Goal: Find specific page/section: Find specific page/section

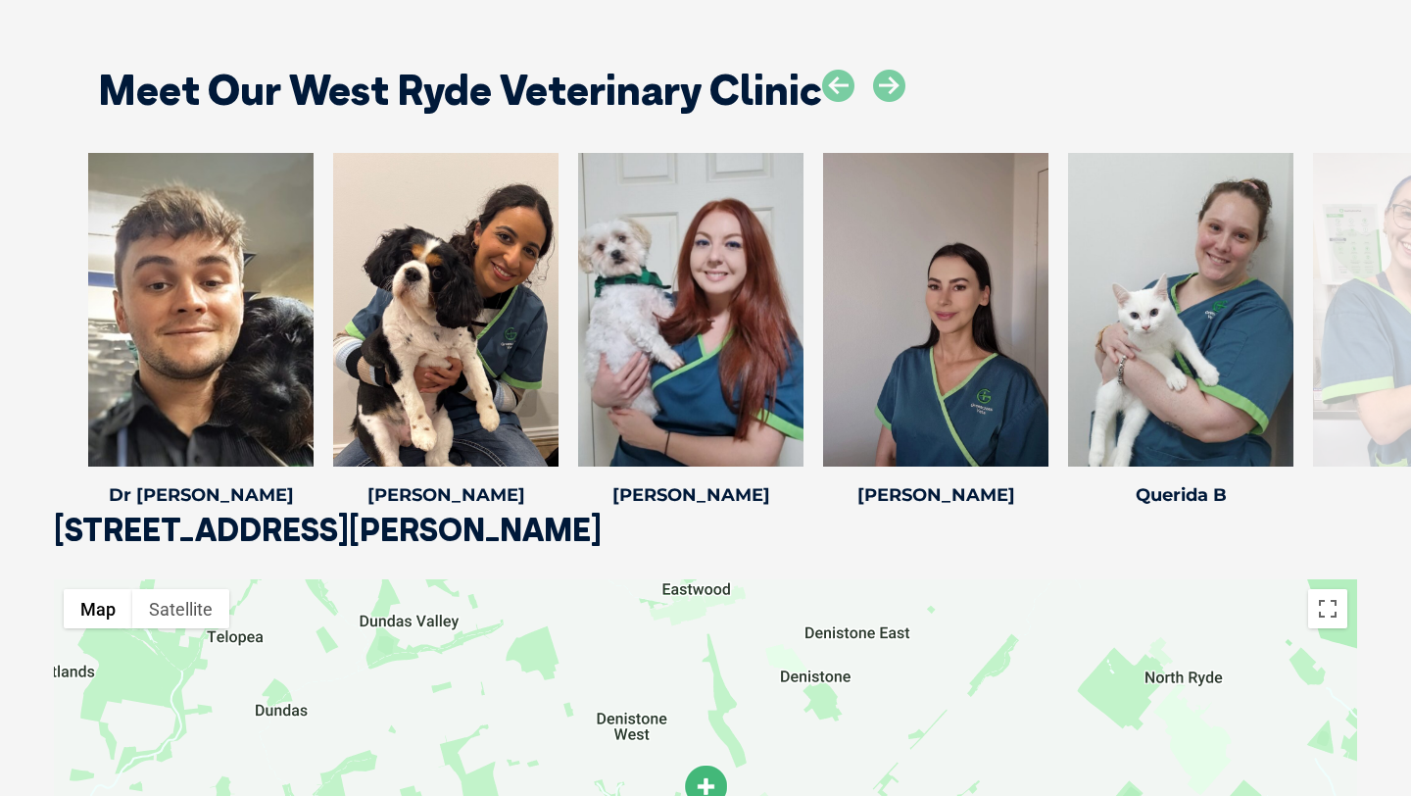
scroll to position [2801, 0]
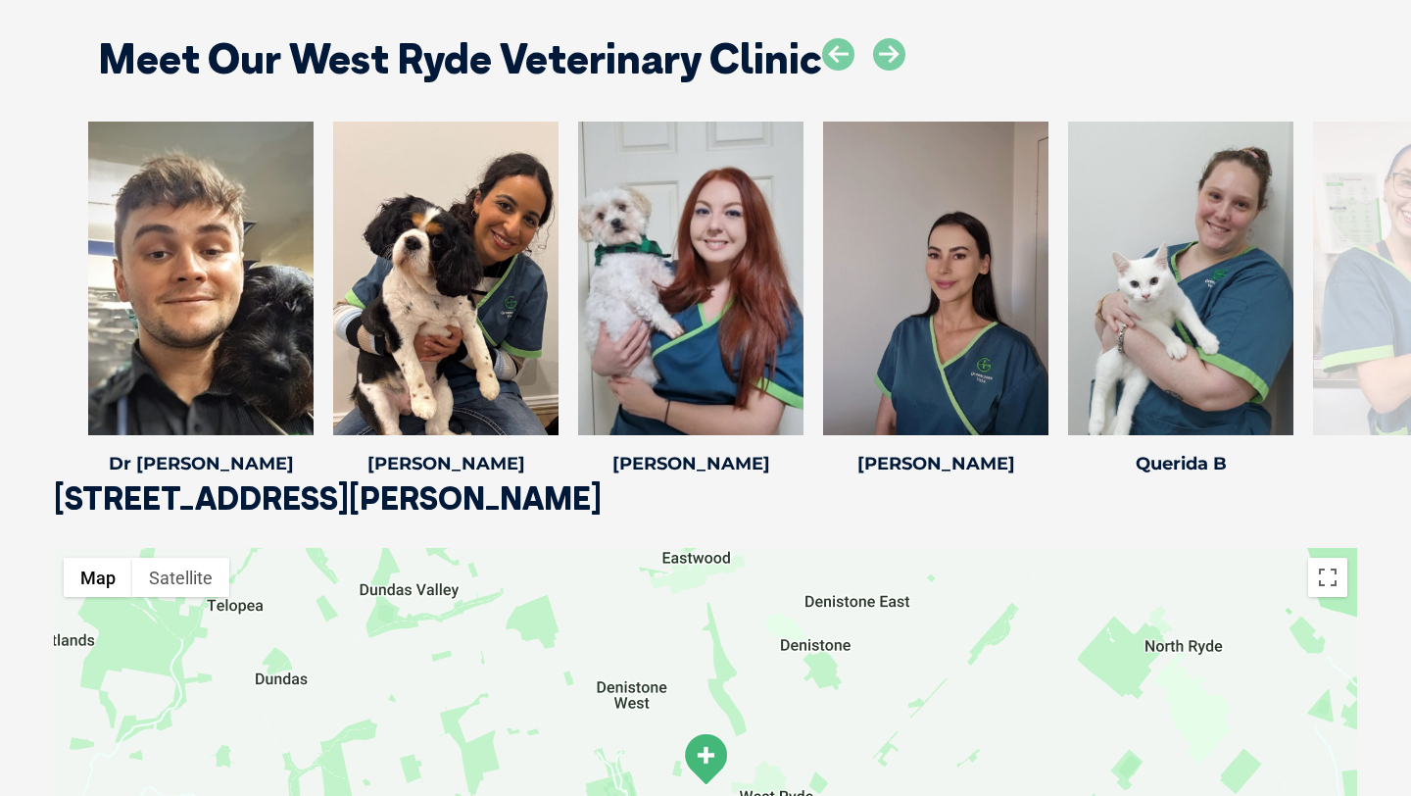
click at [1367, 275] on div at bounding box center [1425, 279] width 225 height 314
click at [1311, 313] on div "[PERSON_NAME] My name is [PERSON_NAME] and I began nursing in [DATE] while comp…" at bounding box center [1426, 302] width 245 height 361
click at [895, 267] on div at bounding box center [935, 279] width 225 height 314
click at [1044, 421] on icon at bounding box center [1037, 422] width 65 height 65
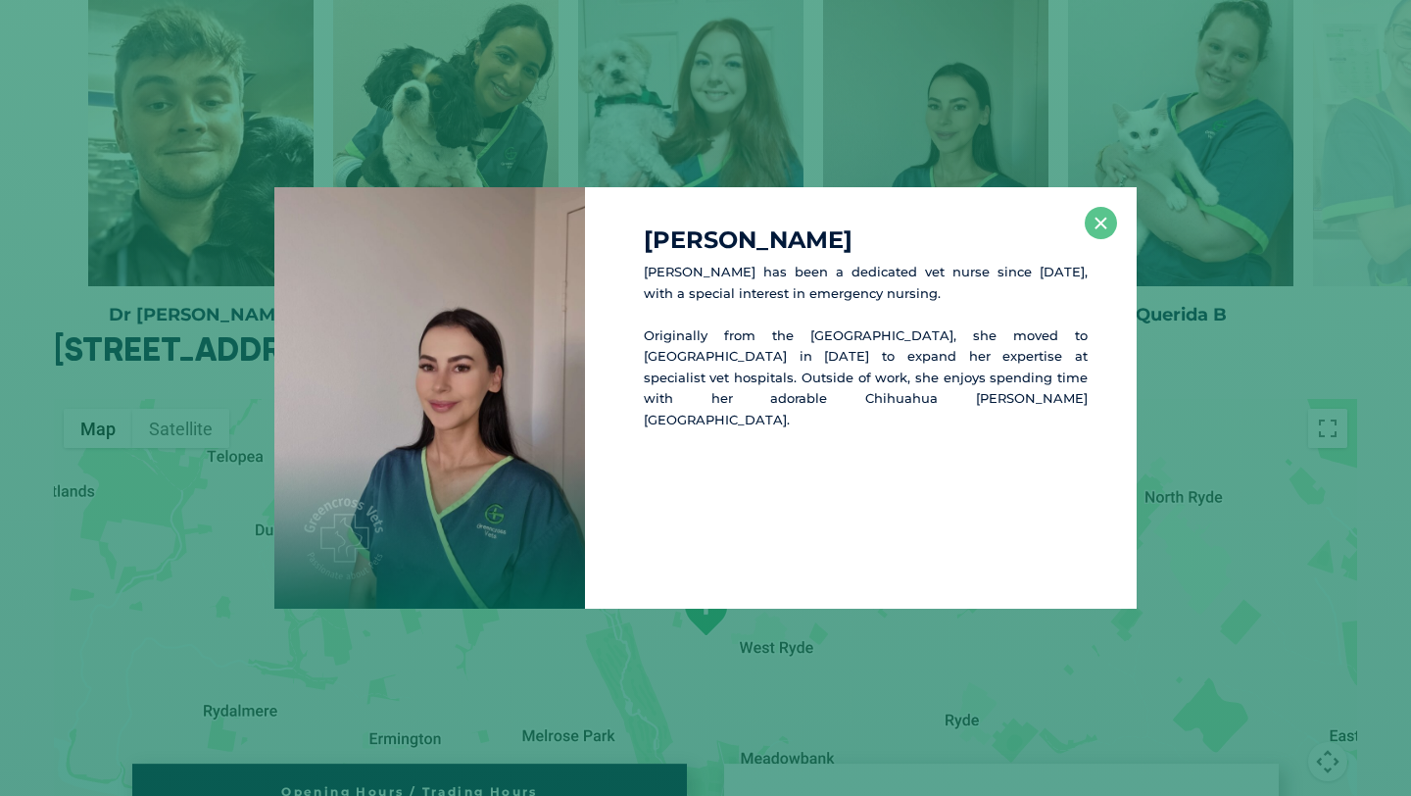
scroll to position [2952, 0]
click at [1095, 227] on button "×" at bounding box center [1101, 223] width 32 height 32
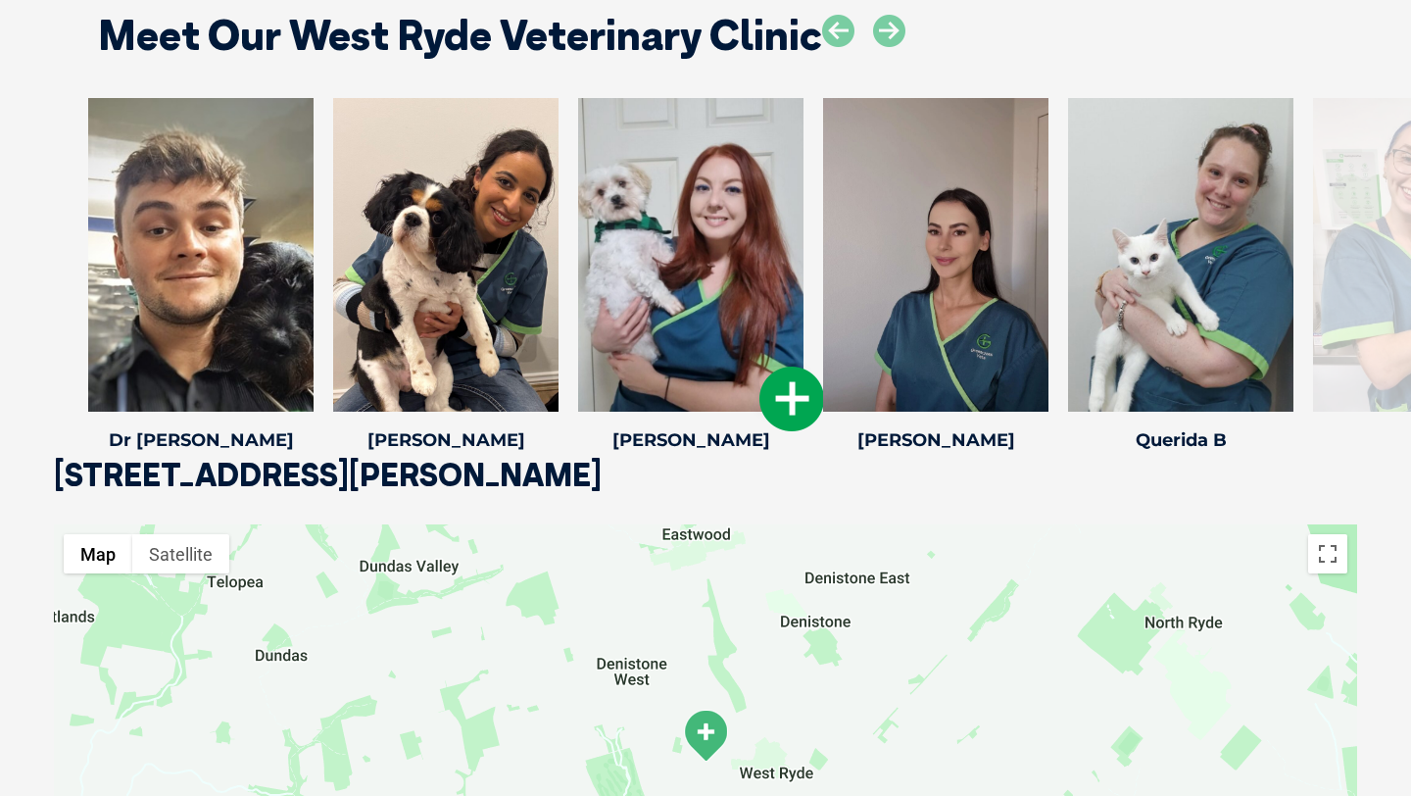
scroll to position [2806, 0]
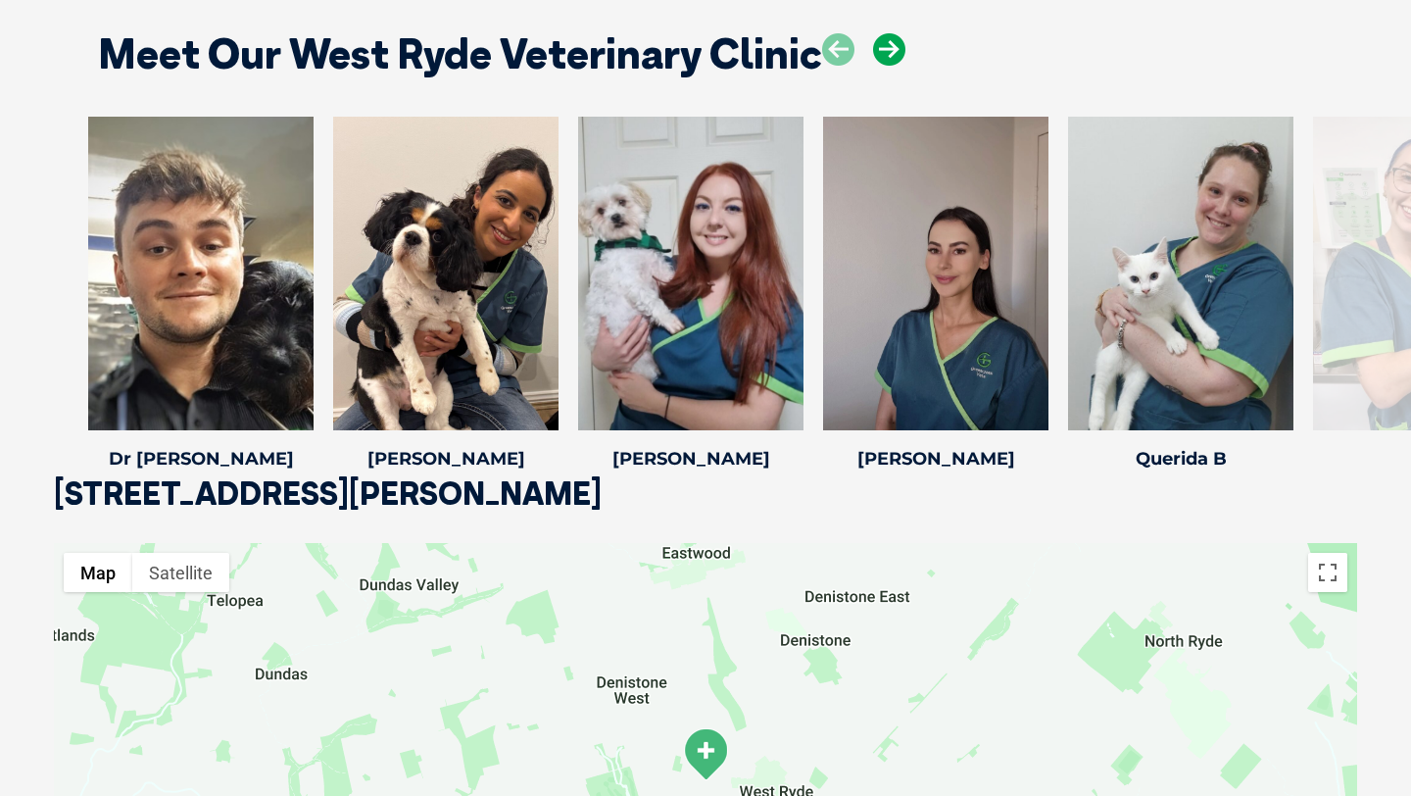
click at [885, 54] on icon at bounding box center [889, 49] width 32 height 32
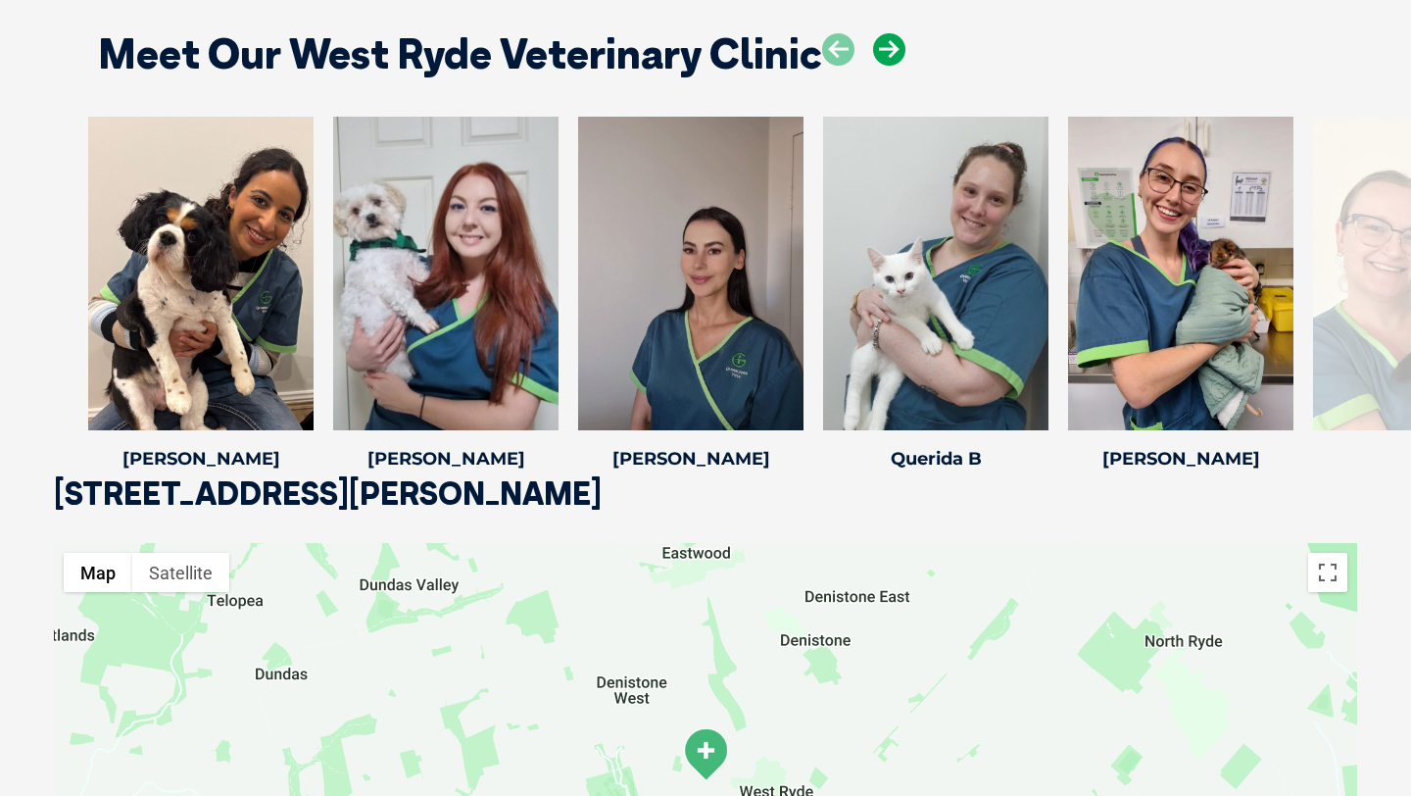
click at [885, 54] on icon at bounding box center [889, 49] width 32 height 32
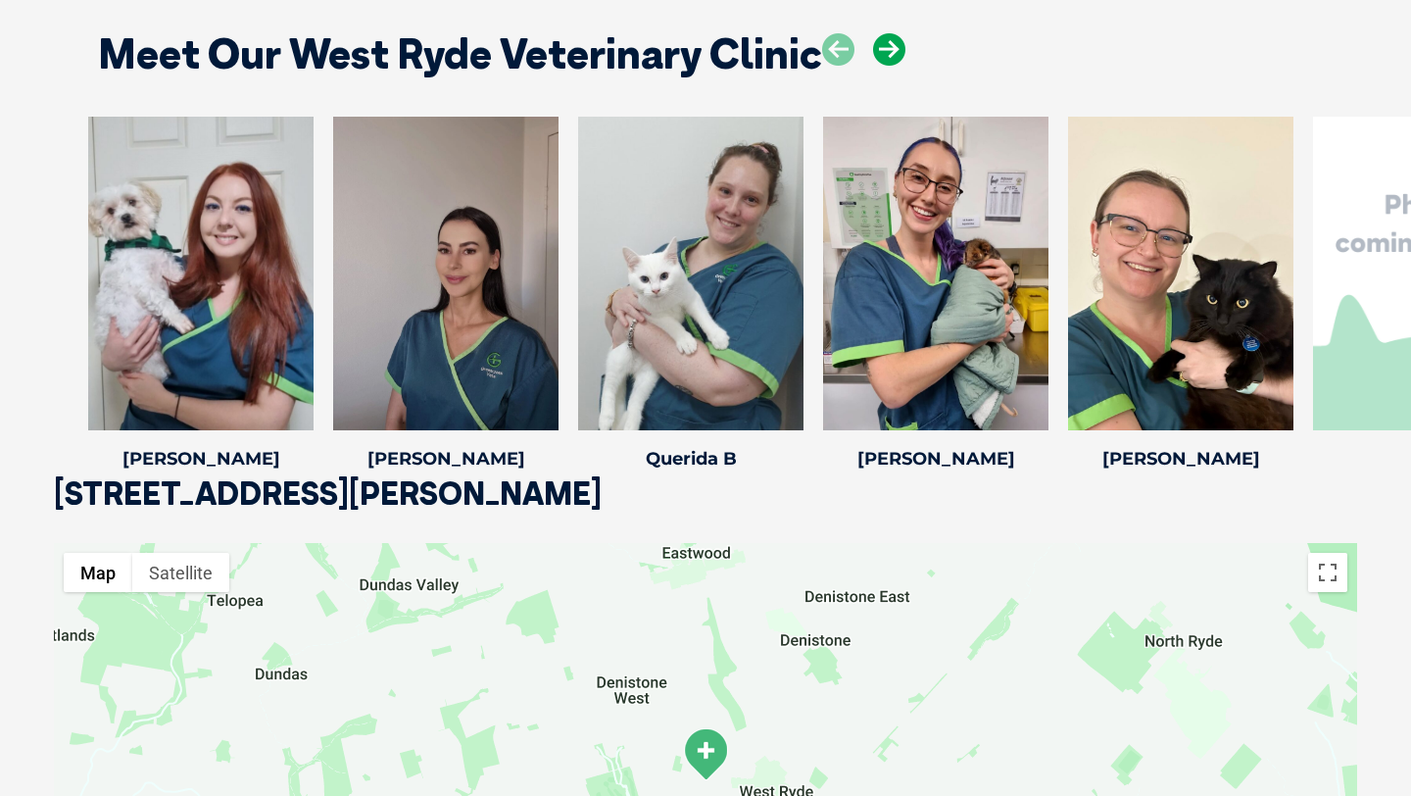
click at [885, 54] on icon at bounding box center [889, 49] width 32 height 32
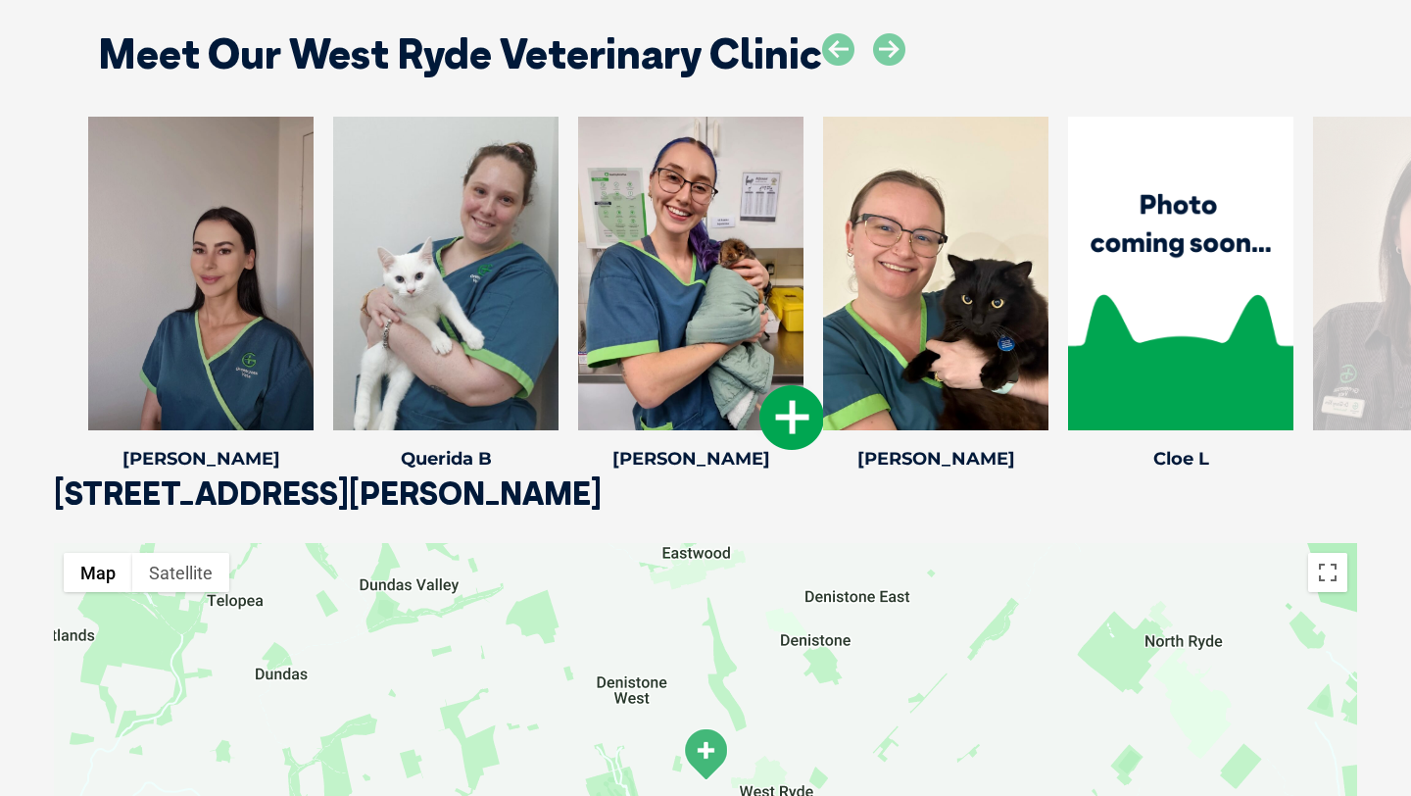
click at [773, 420] on icon at bounding box center [792, 417] width 65 height 65
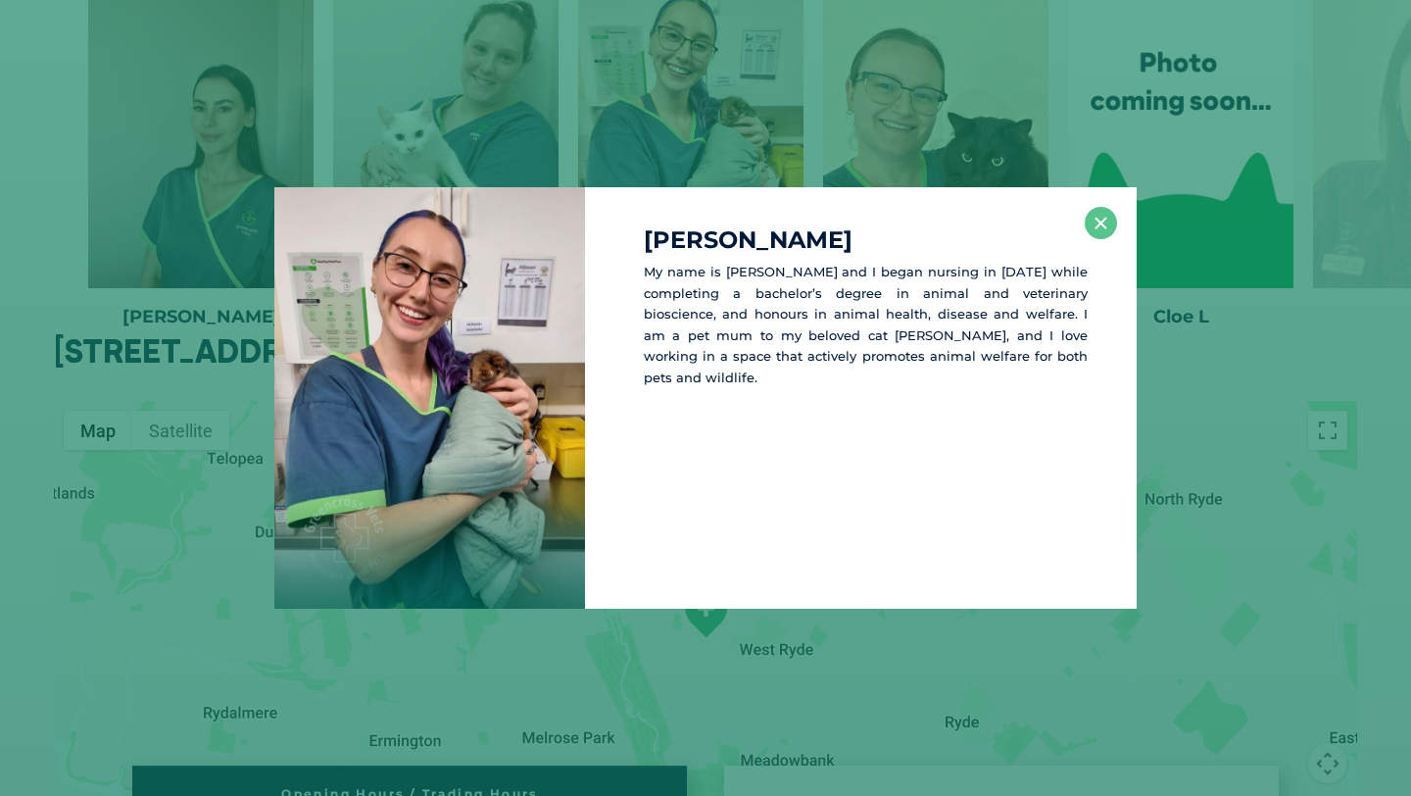
scroll to position [2957, 0]
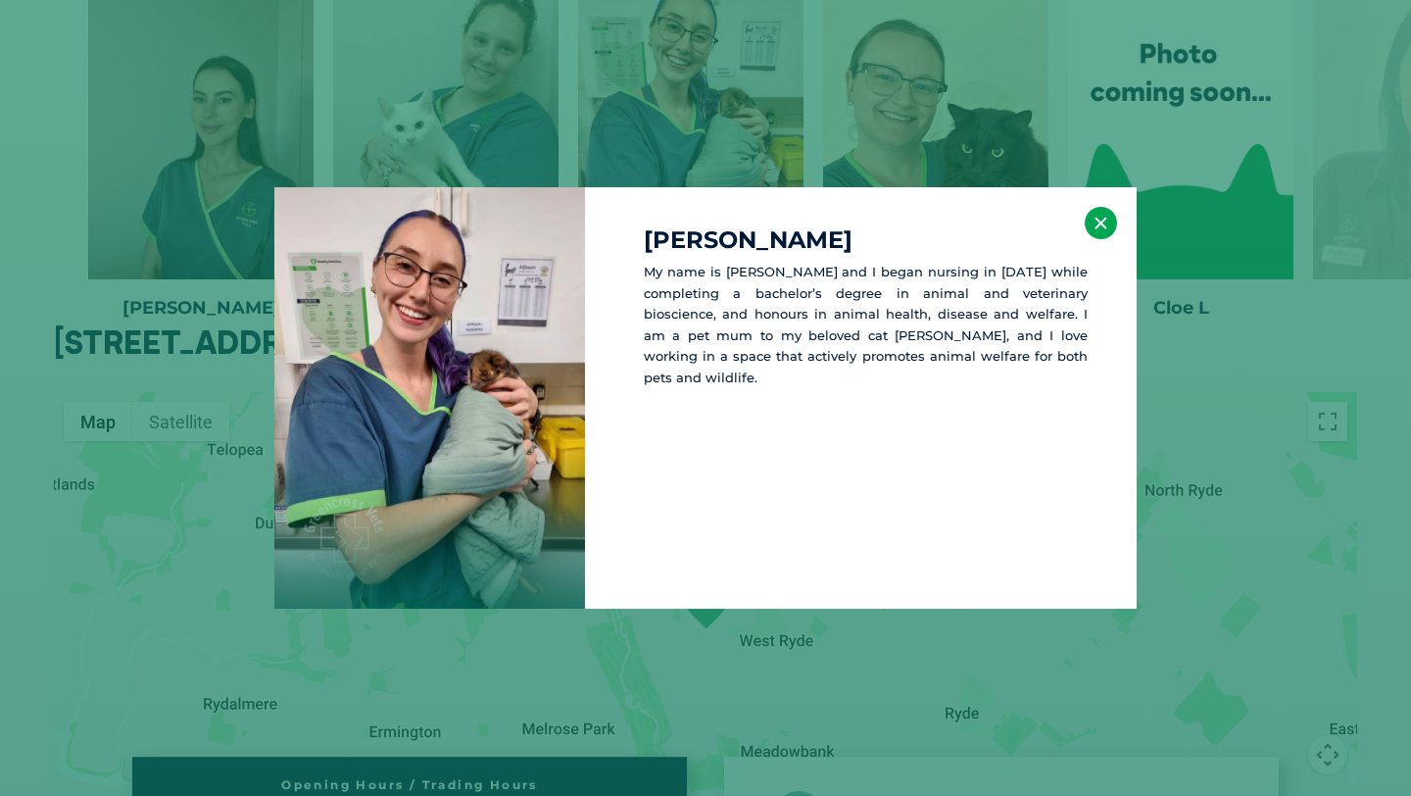
click at [1097, 223] on button "×" at bounding box center [1101, 223] width 32 height 32
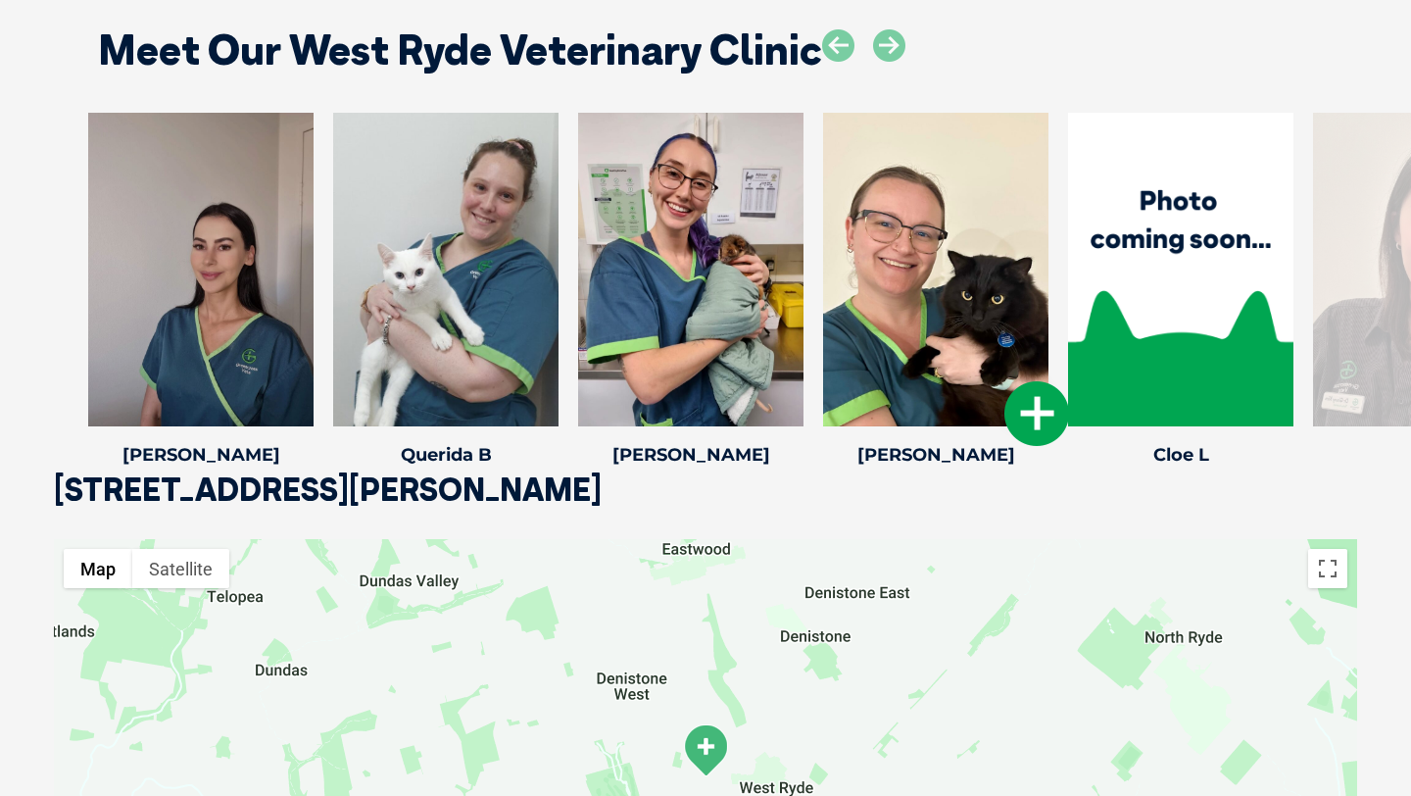
scroll to position [2811, 0]
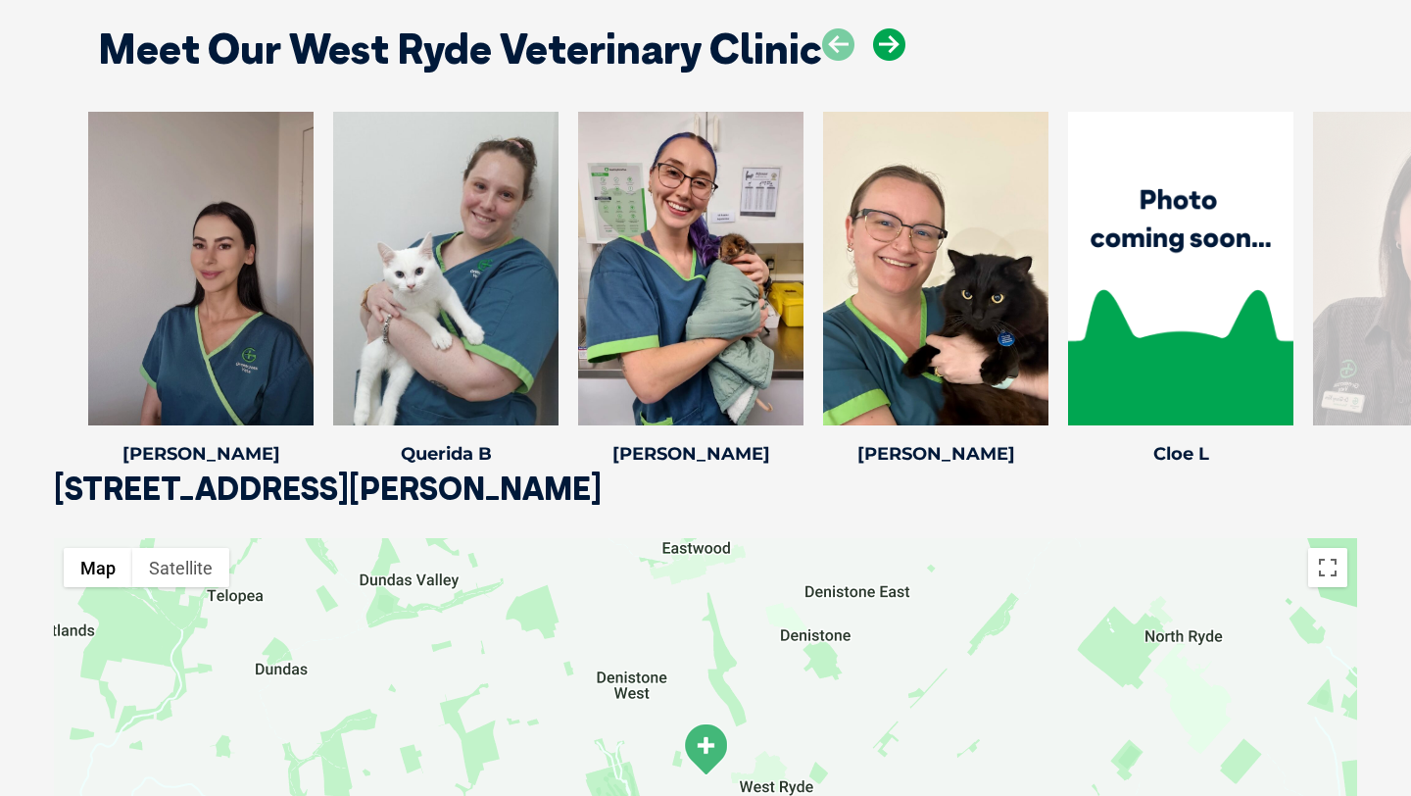
click at [888, 41] on icon at bounding box center [889, 44] width 32 height 32
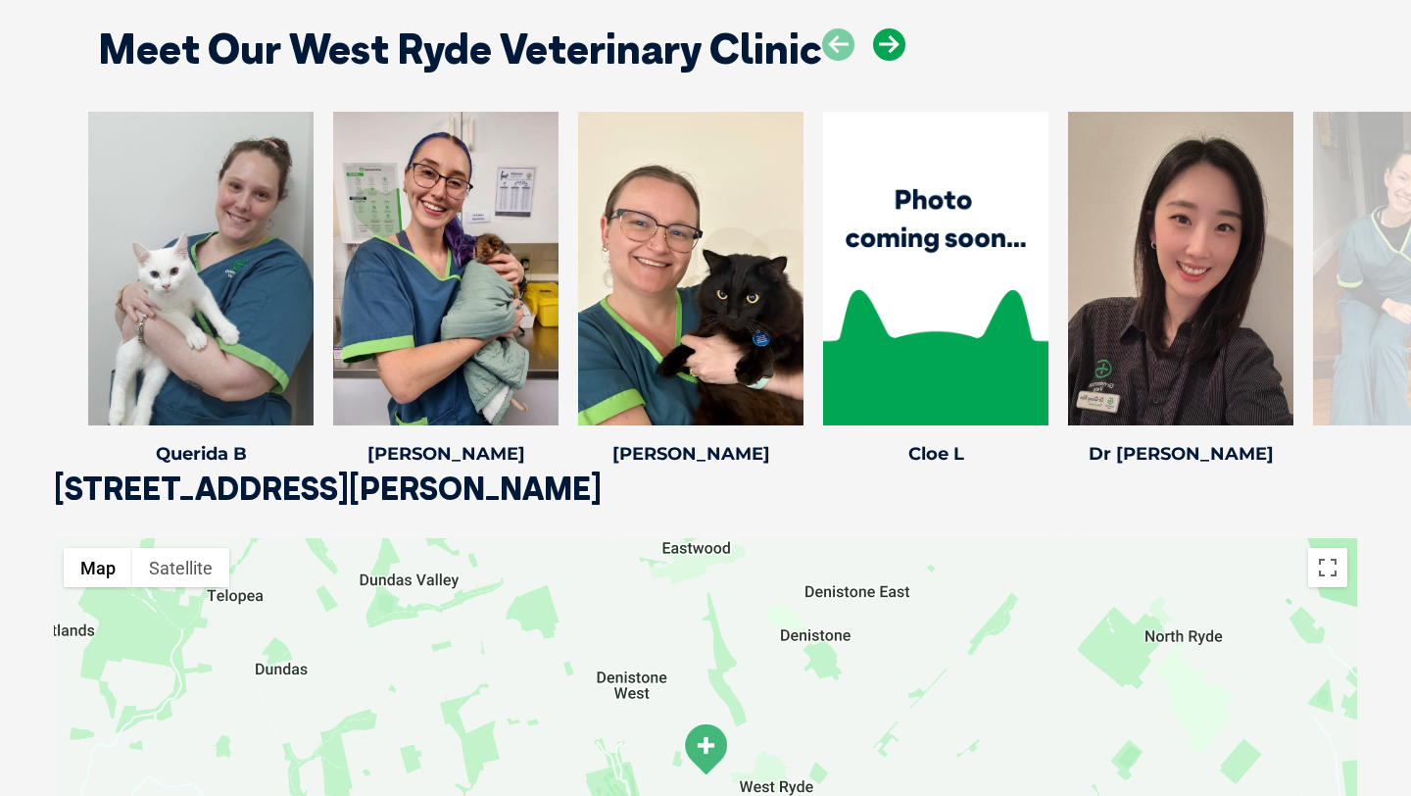
click at [888, 41] on icon at bounding box center [889, 44] width 32 height 32
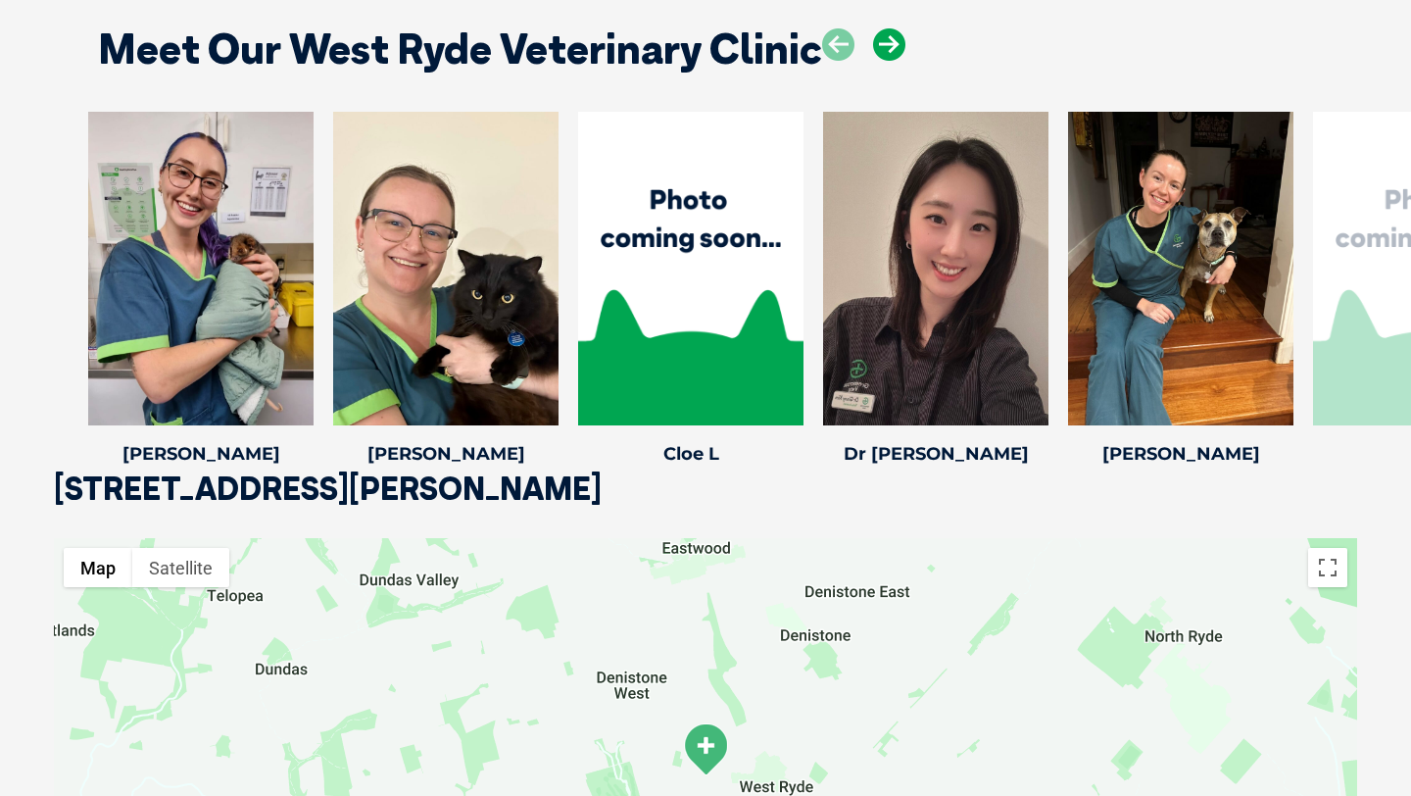
click at [888, 41] on icon at bounding box center [889, 44] width 32 height 32
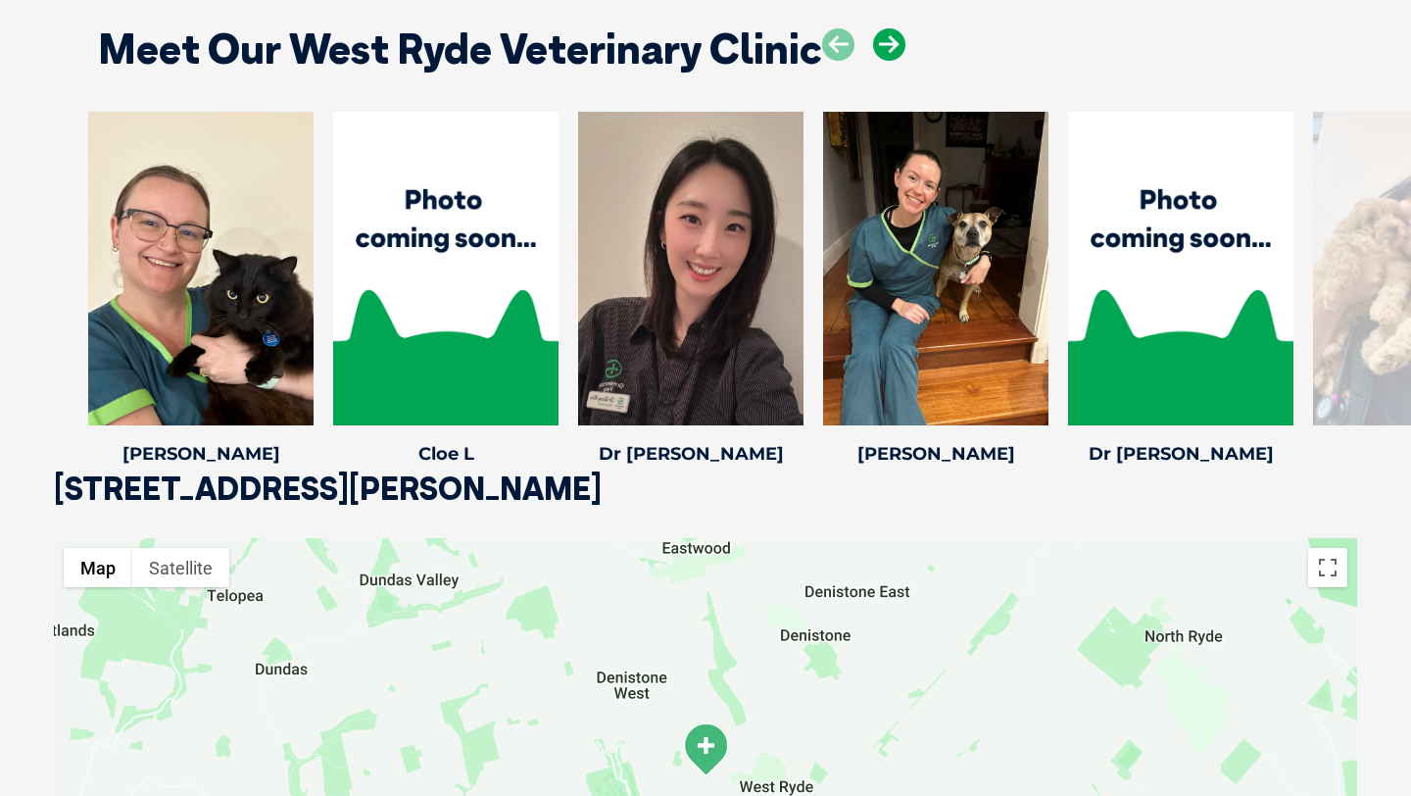
click at [888, 41] on icon at bounding box center [889, 44] width 32 height 32
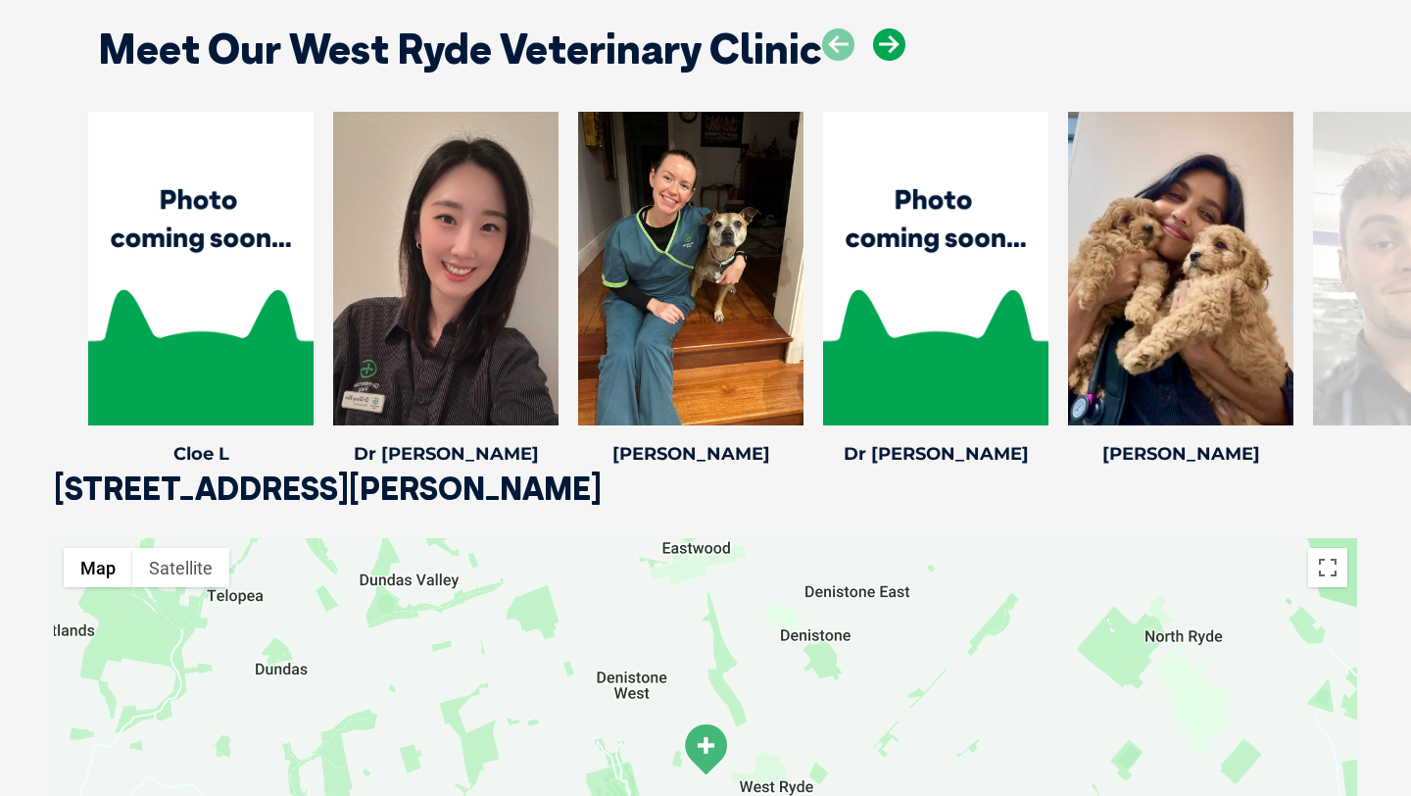
click at [888, 41] on icon at bounding box center [889, 44] width 32 height 32
